Goal: Check status: Check status

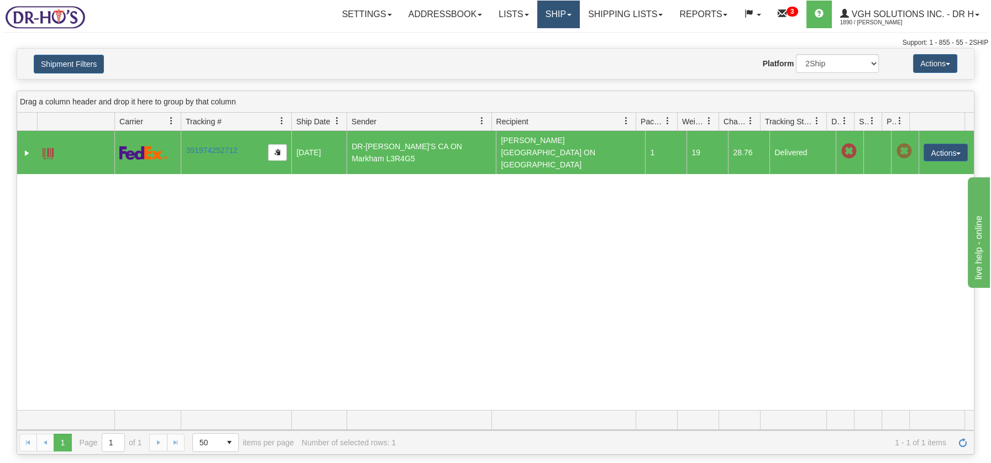
click at [539, 14] on link "Ship" at bounding box center [558, 15] width 43 height 28
click at [537, 53] on span "OnHold / Order Queue" at bounding box center [529, 53] width 78 height 9
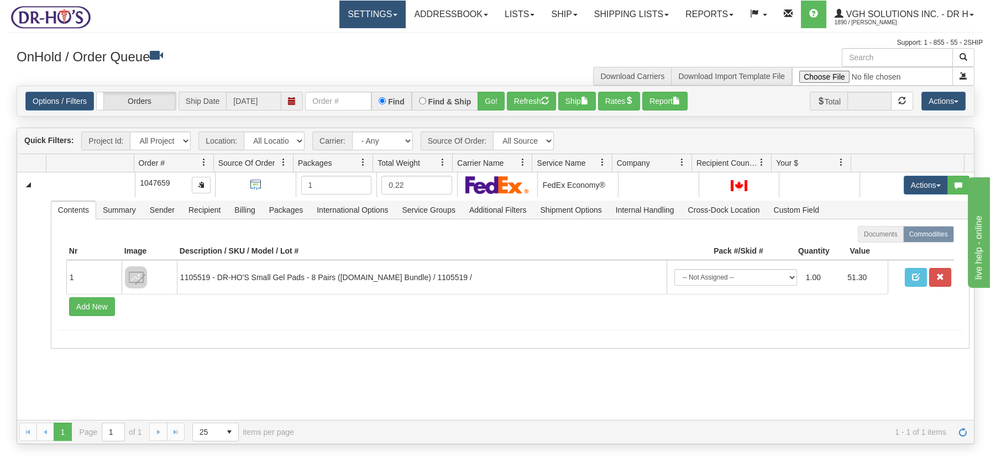
click at [393, 14] on span at bounding box center [395, 15] width 4 height 2
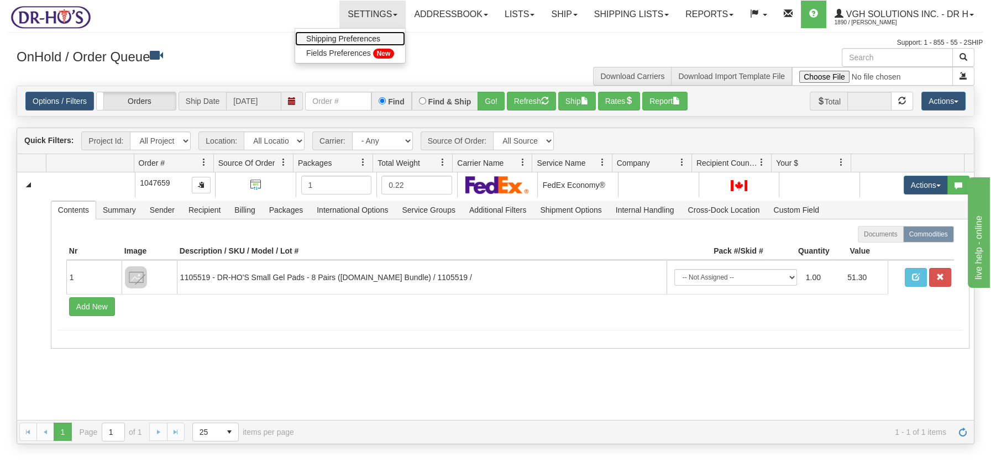
click at [332, 34] on span "Shipping Preferences" at bounding box center [343, 38] width 74 height 9
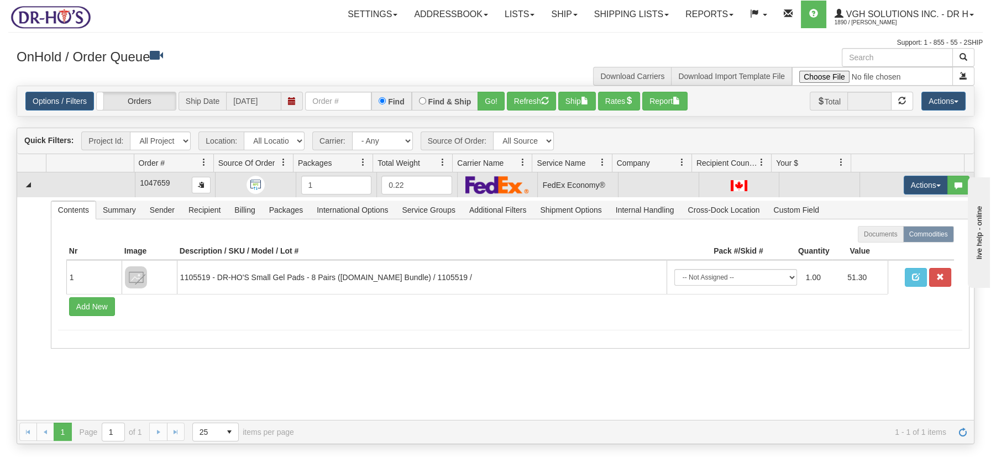
click at [101, 187] on td at bounding box center [90, 184] width 88 height 25
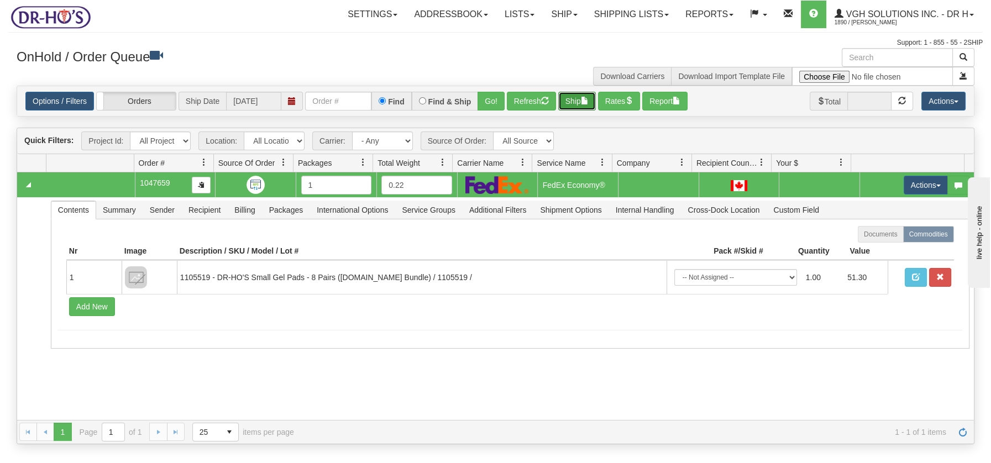
click at [584, 102] on span "button" at bounding box center [585, 101] width 8 height 8
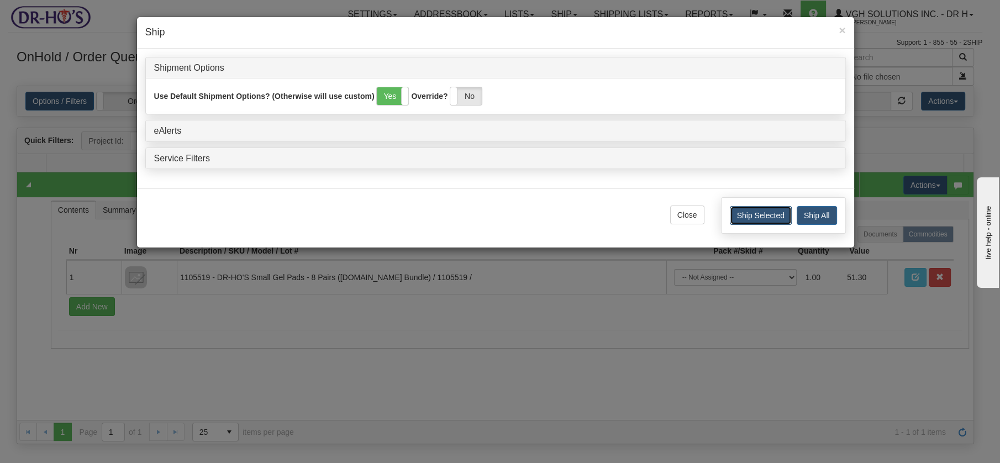
click at [760, 215] on button "Ship Selected" at bounding box center [761, 215] width 62 height 19
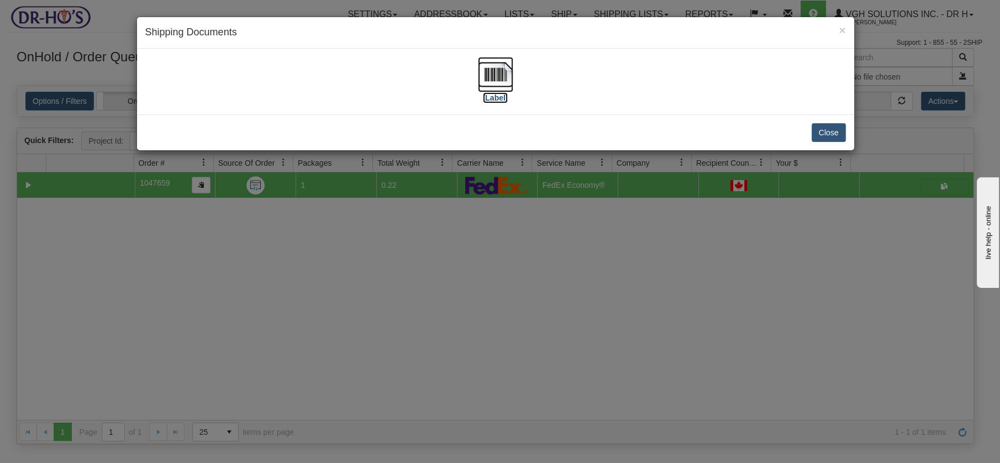
click at [492, 71] on img at bounding box center [495, 74] width 35 height 35
drag, startPoint x: 822, startPoint y: 124, endPoint x: 770, endPoint y: 118, distance: 52.9
click at [822, 124] on button "Close" at bounding box center [829, 132] width 34 height 19
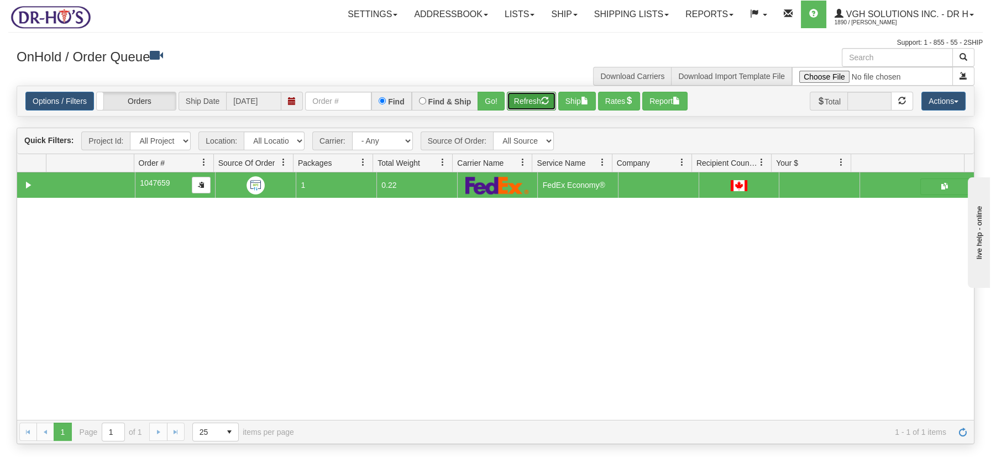
click at [513, 97] on button "Refresh" at bounding box center [531, 101] width 49 height 19
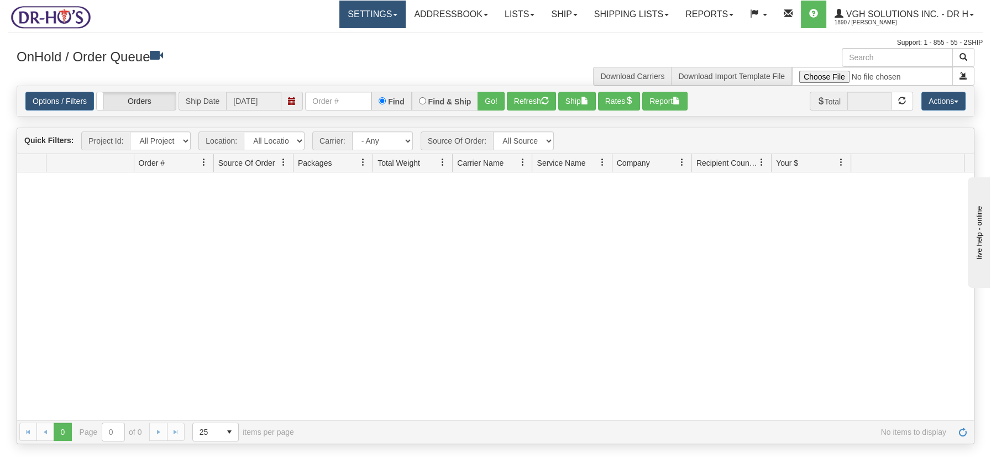
click at [384, 13] on link "Settings" at bounding box center [372, 15] width 66 height 28
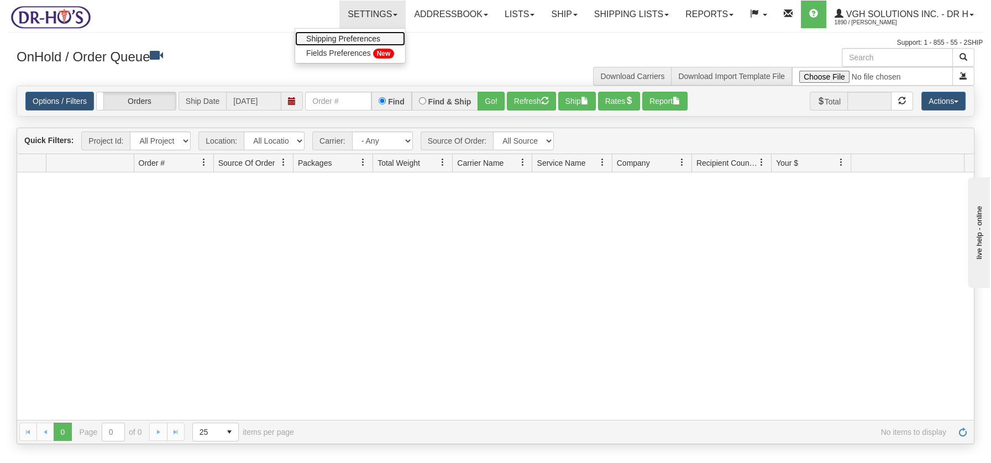
click at [345, 34] on span "Shipping Preferences" at bounding box center [343, 38] width 74 height 9
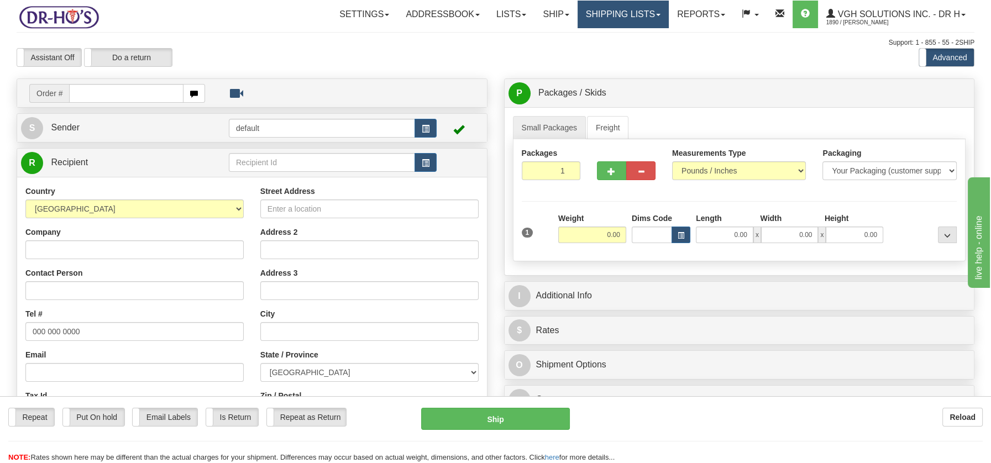
click at [621, 19] on link "Shipping lists" at bounding box center [623, 15] width 91 height 28
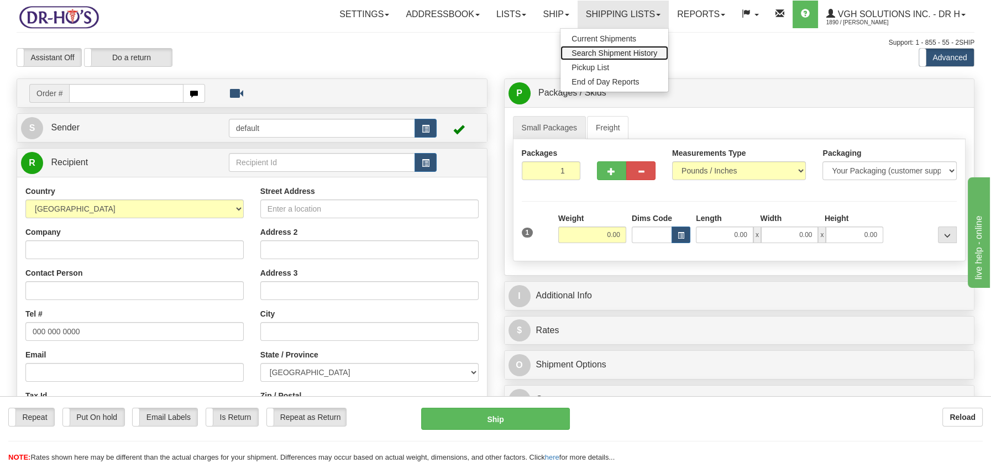
click at [611, 49] on span "Search Shipment History" at bounding box center [614, 53] width 86 height 9
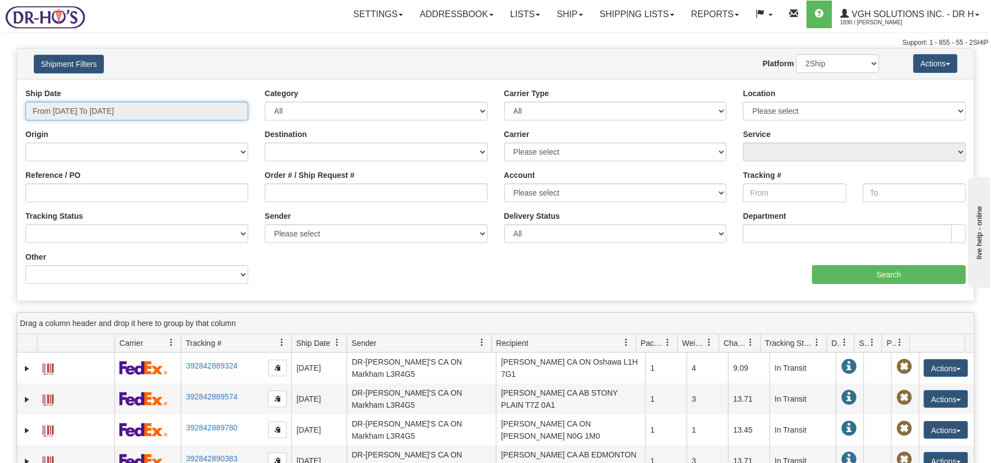
click at [144, 111] on input "From 09/04/2025 To 09/05/2025" at bounding box center [136, 111] width 223 height 19
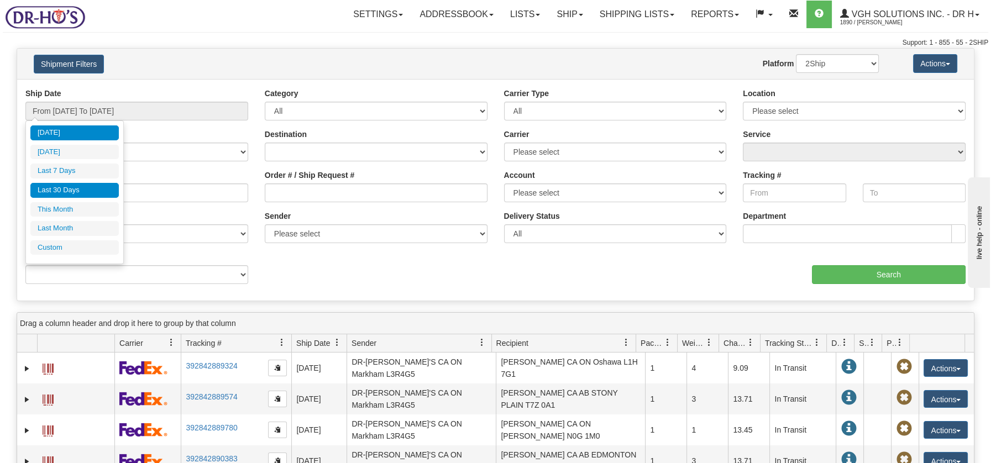
click at [77, 193] on li "Last 30 Days" at bounding box center [74, 190] width 88 height 15
type input "From 08/07/2025 To 09/05/2025"
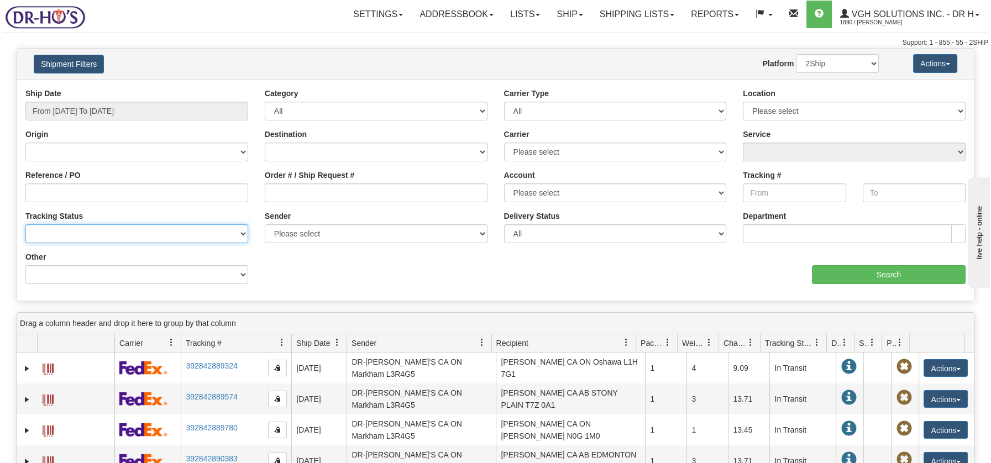
click at [49, 231] on select "No Tracking Info Delivered In Transit Out For Delivery Exception Partial Delive…" at bounding box center [136, 233] width 223 height 19
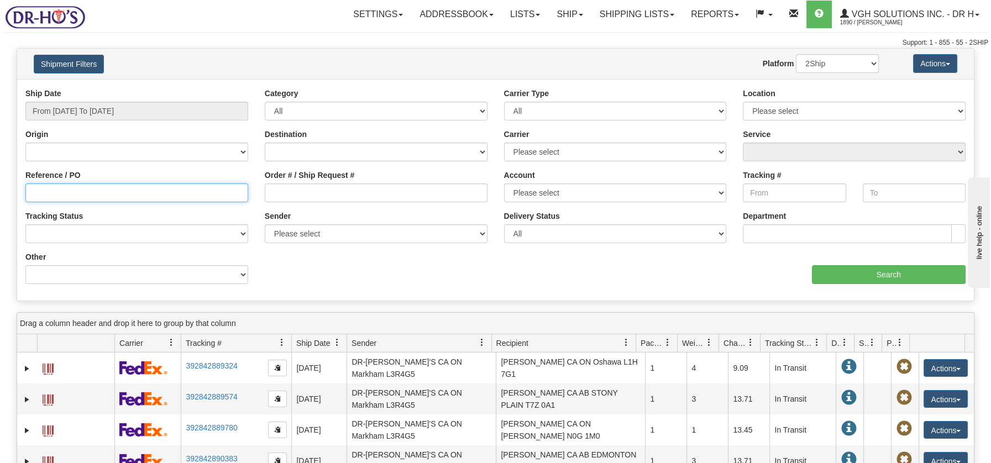
click at [68, 188] on input "Reference / PO" at bounding box center [136, 192] width 223 height 19
paste input "1201773"
type input "1201773"
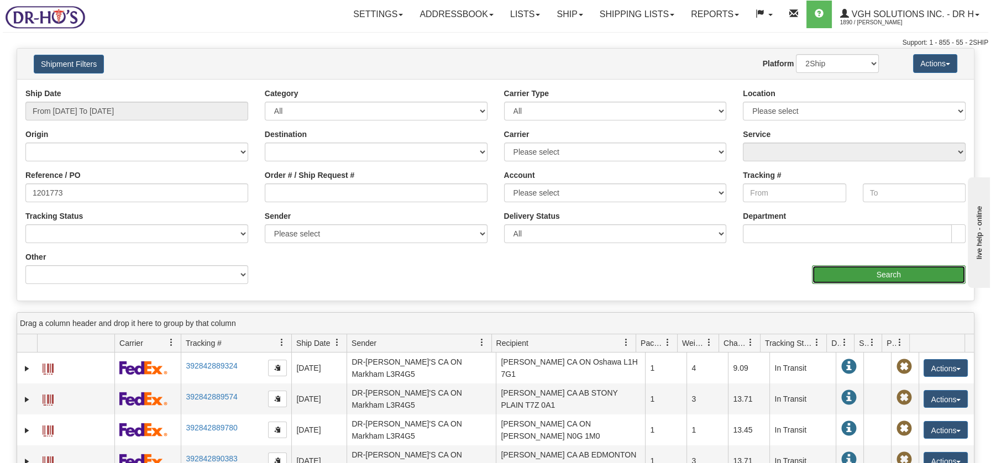
click at [882, 274] on input "Search" at bounding box center [889, 274] width 154 height 19
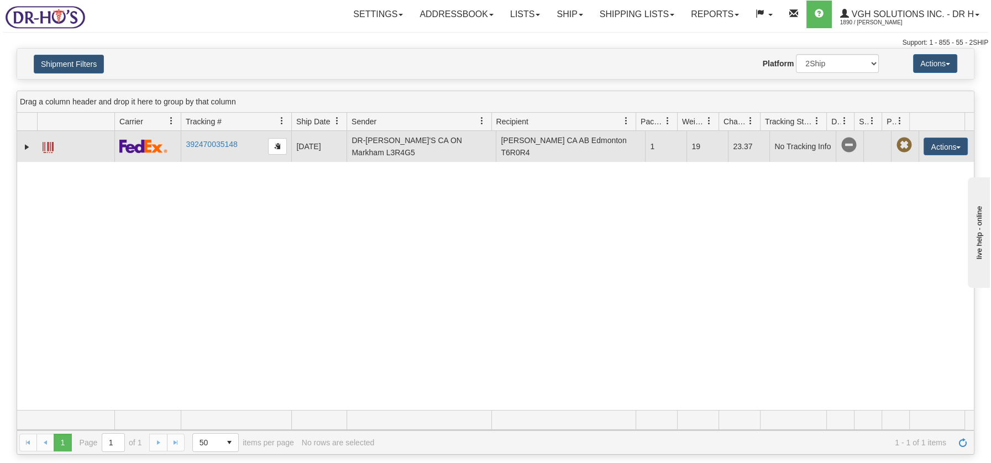
click at [48, 145] on span at bounding box center [48, 147] width 11 height 11
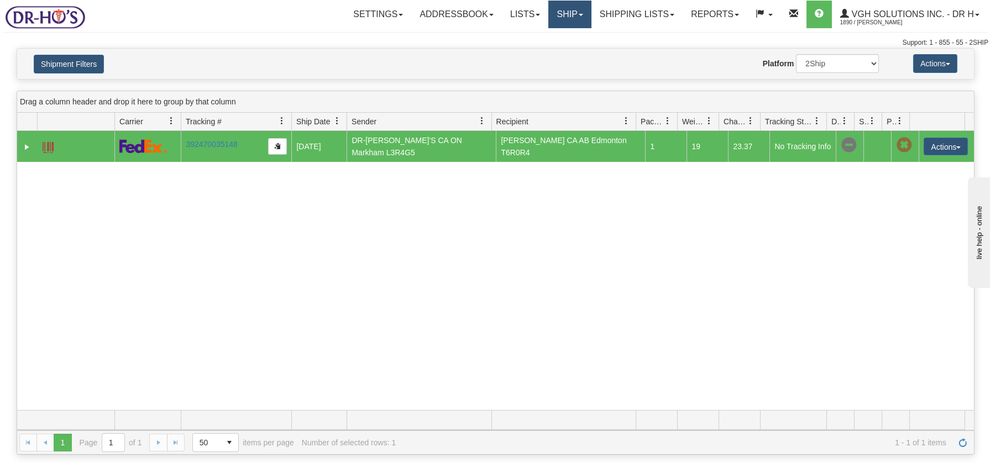
click at [565, 12] on link "Ship" at bounding box center [569, 15] width 43 height 28
click at [554, 50] on span "OnHold / Order Queue" at bounding box center [541, 53] width 78 height 9
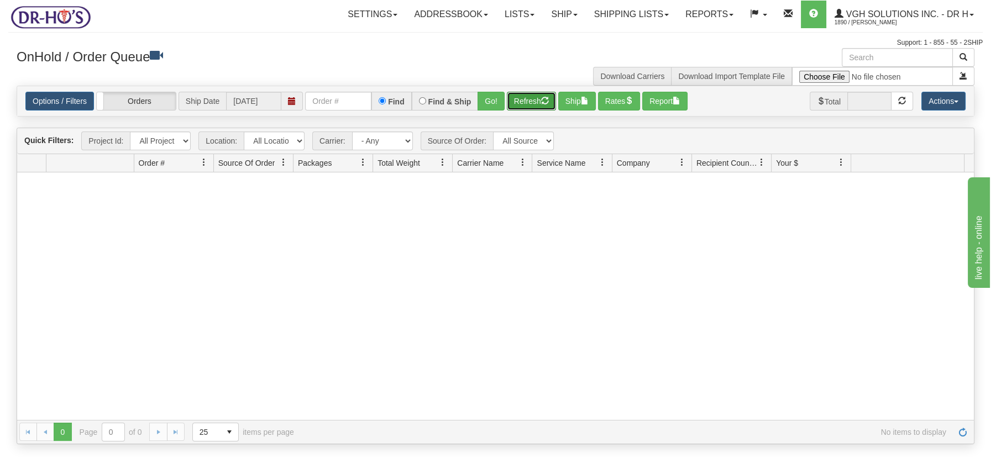
click at [522, 101] on button "Refresh" at bounding box center [531, 101] width 49 height 19
click at [610, 17] on link "Shipping lists" at bounding box center [631, 15] width 91 height 28
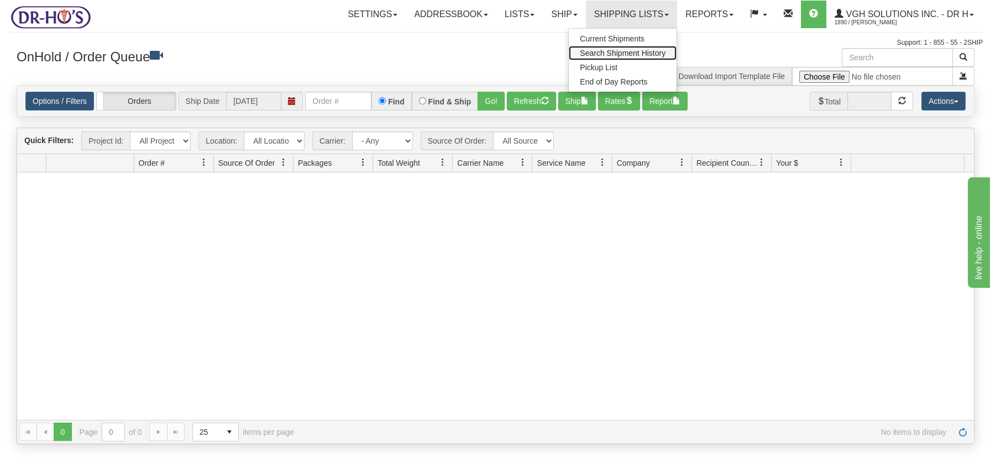
click at [601, 49] on span "Search Shipment History" at bounding box center [623, 53] width 86 height 9
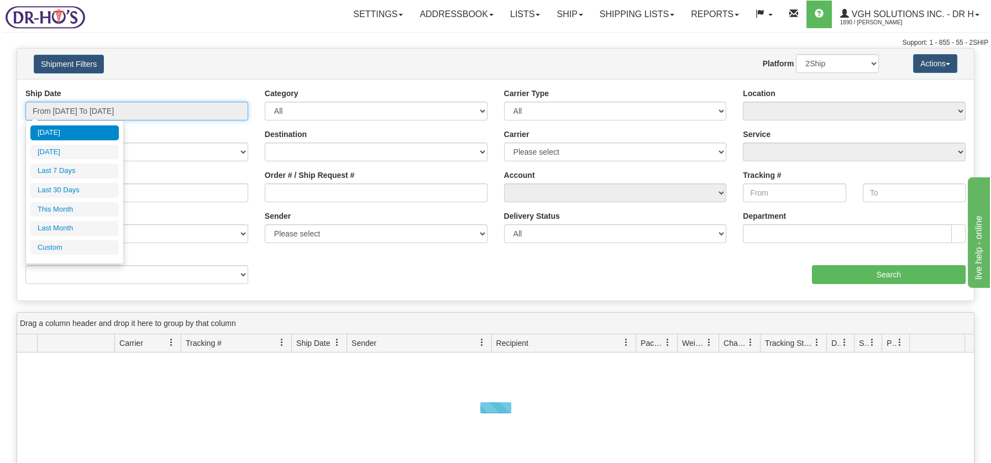
click at [71, 113] on input "From [DATE] To [DATE]" at bounding box center [136, 111] width 223 height 19
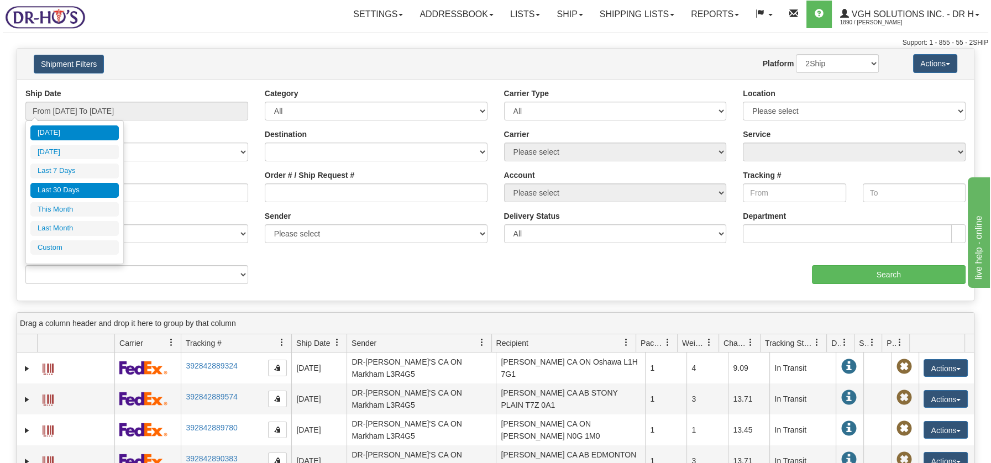
click at [57, 192] on li "Last 30 Days" at bounding box center [74, 190] width 88 height 15
type input "From [DATE] To [DATE]"
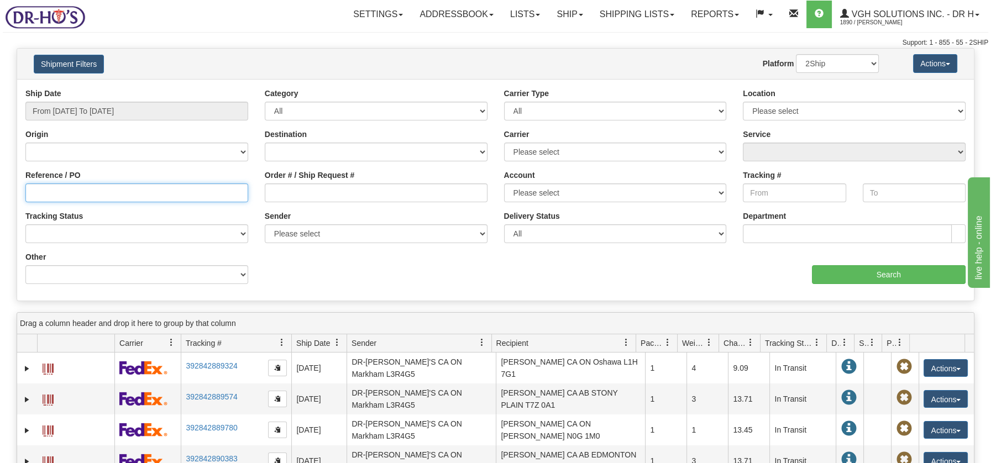
click at [66, 192] on input "Reference / PO" at bounding box center [136, 192] width 223 height 19
type input "1201773"
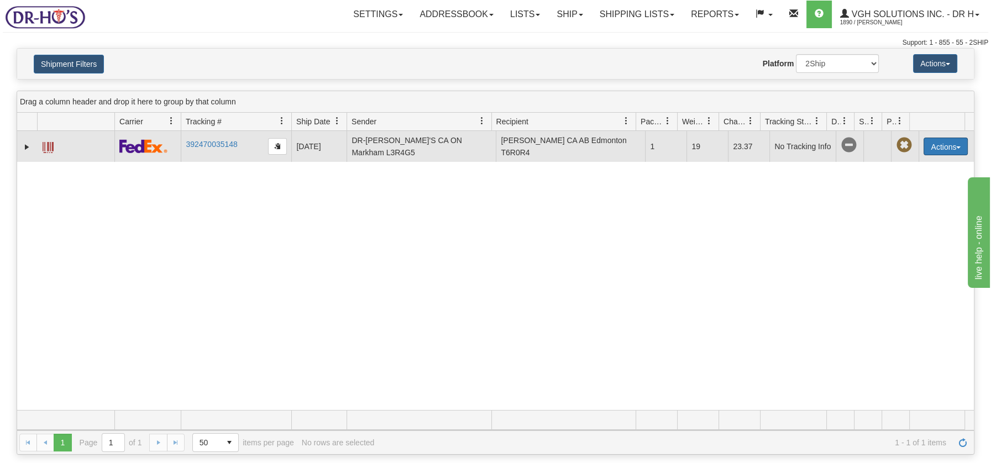
click at [953, 149] on button "Actions" at bounding box center [946, 147] width 44 height 18
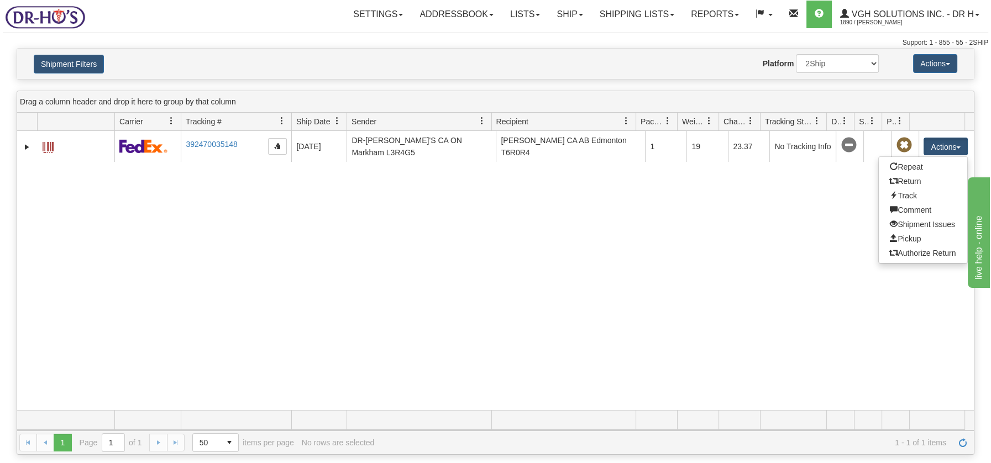
click at [775, 199] on div "31517824 1890 392470035148 [DATE] [DATE] 09:30:29 AM DR-[PERSON_NAME]'S CA ON M…" at bounding box center [495, 271] width 957 height 280
